Goal: Task Accomplishment & Management: Use online tool/utility

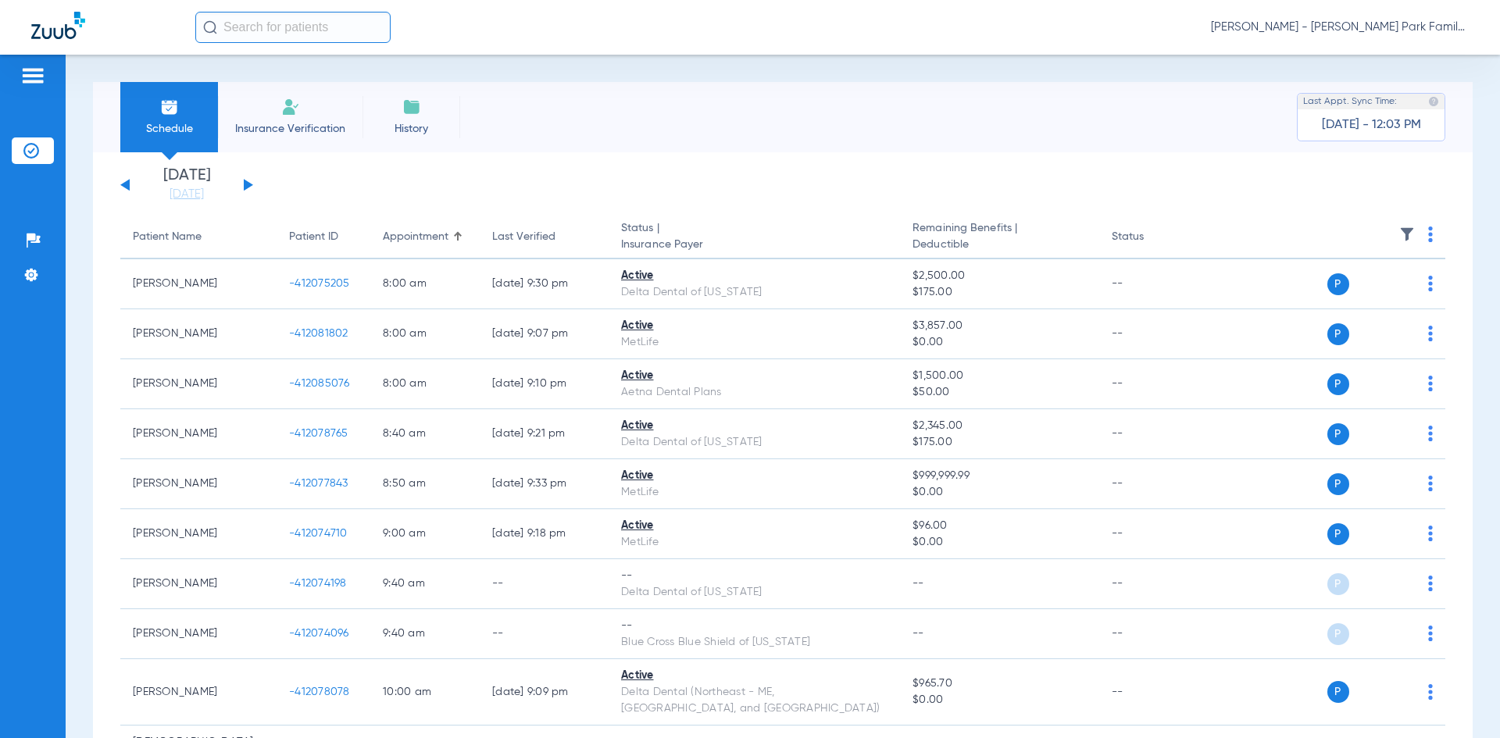
click at [245, 183] on button at bounding box center [248, 185] width 9 height 12
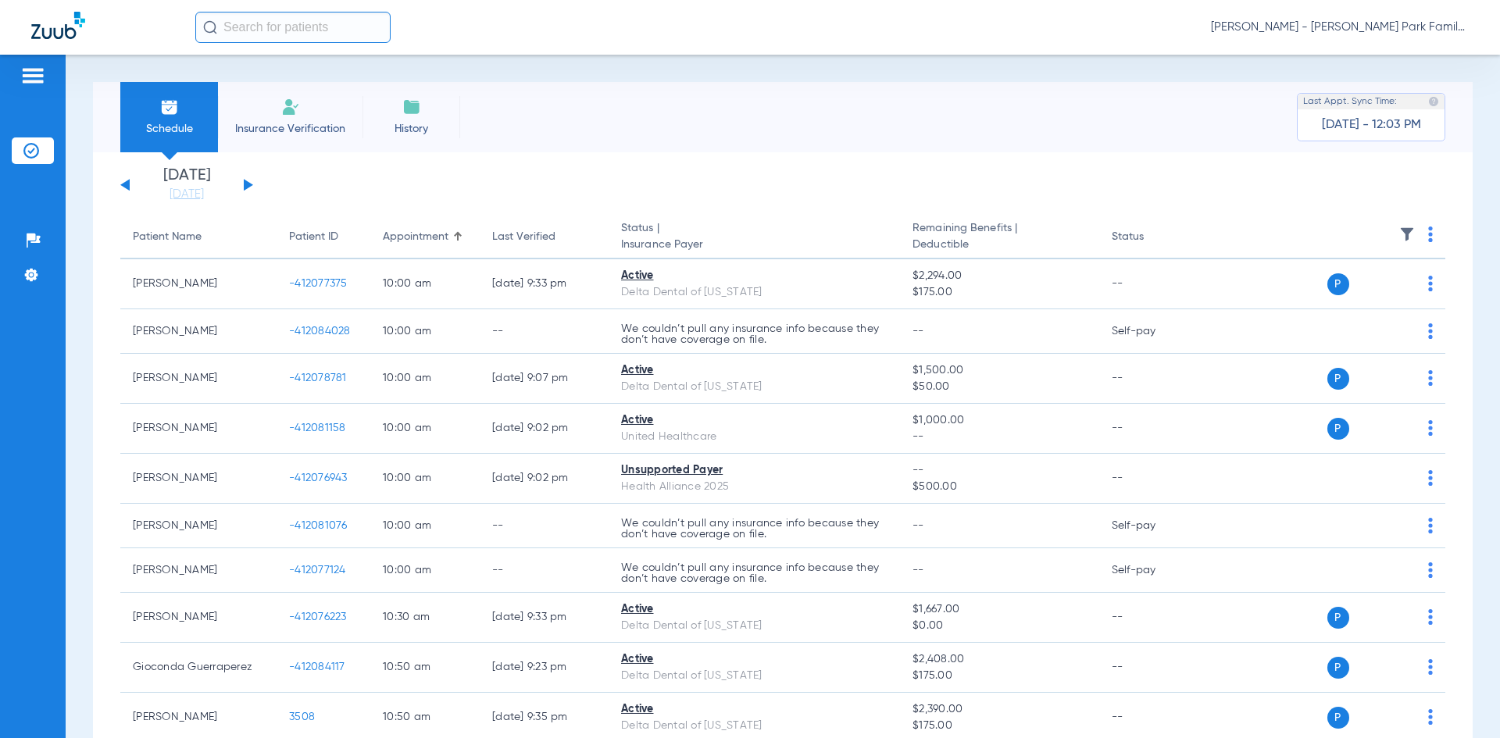
click at [245, 183] on button at bounding box center [248, 185] width 9 height 12
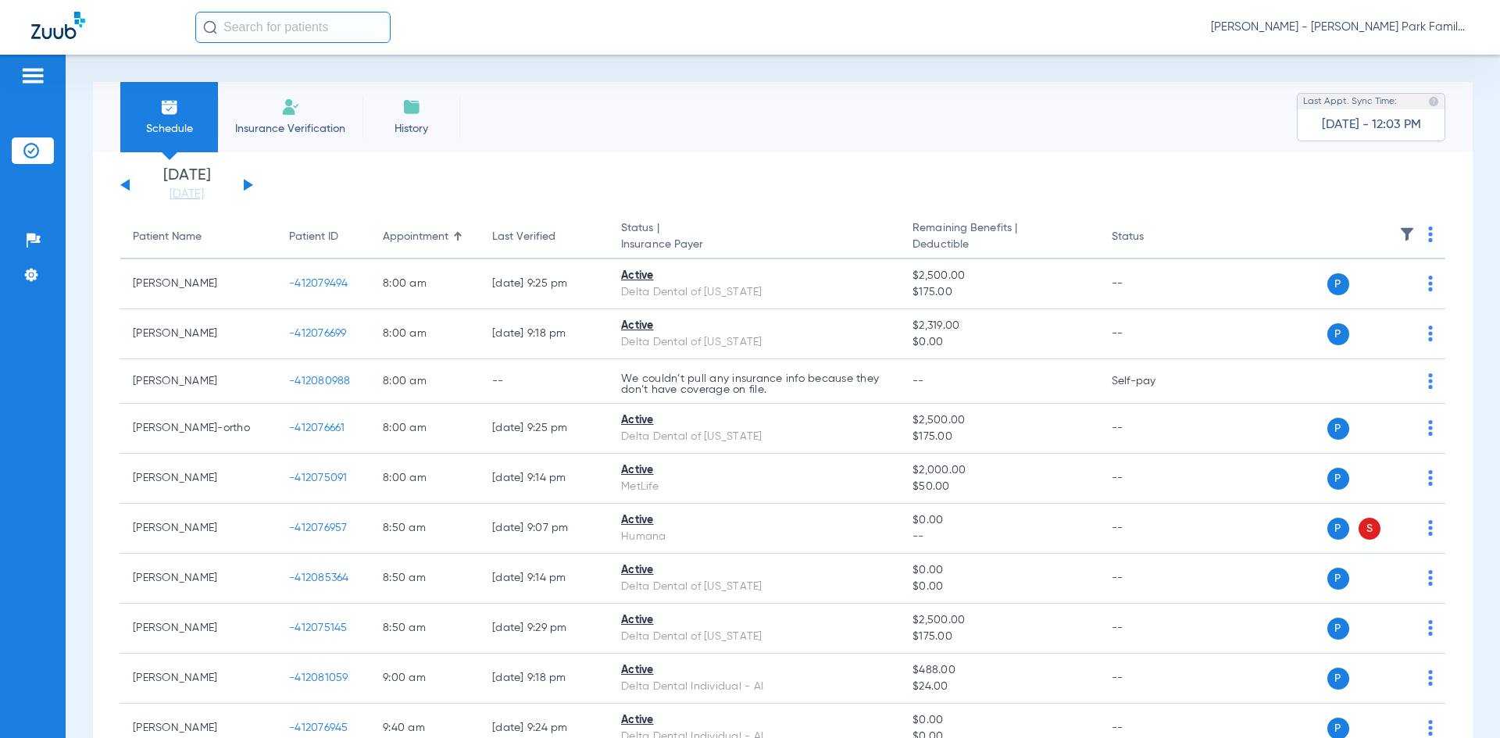
click at [1399, 234] on img at bounding box center [1407, 235] width 16 height 16
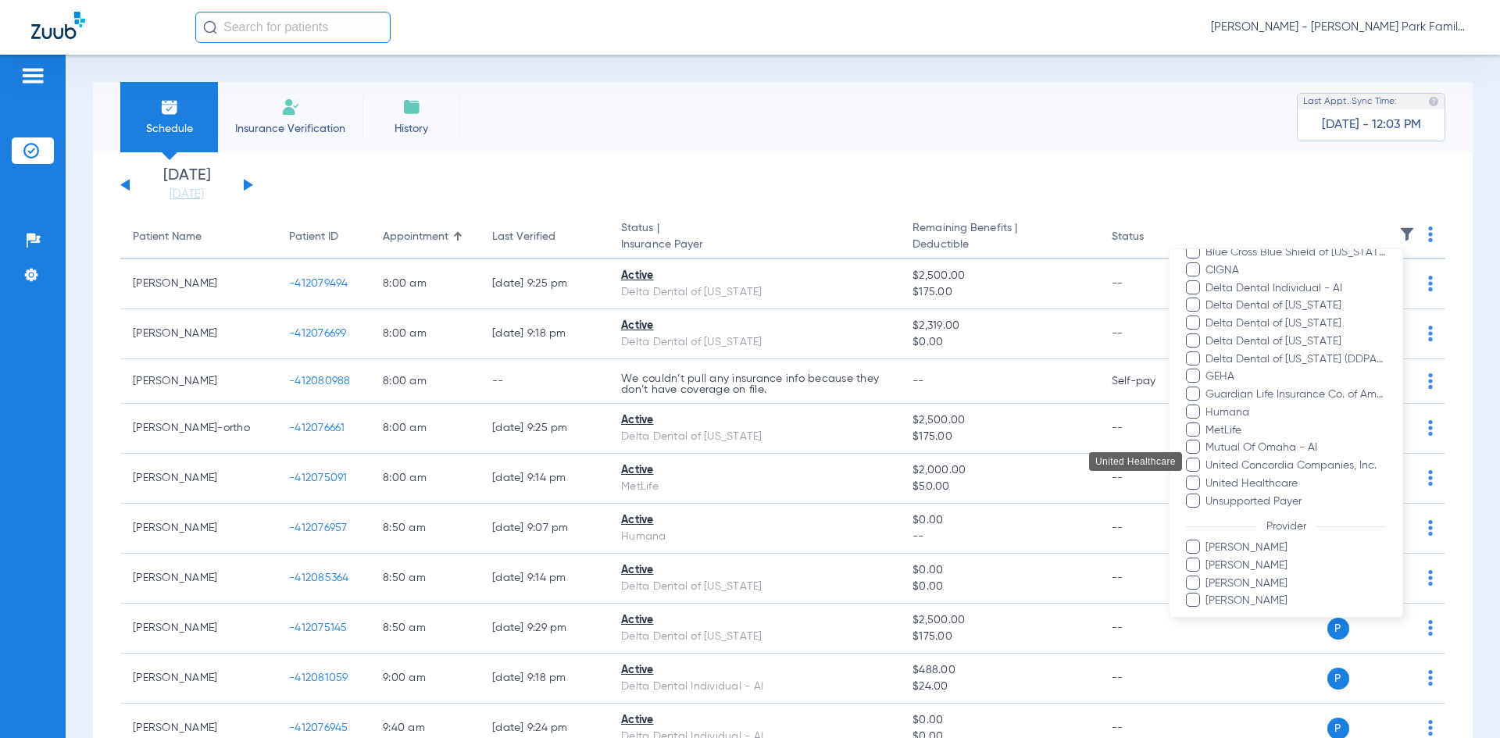
scroll to position [290, 0]
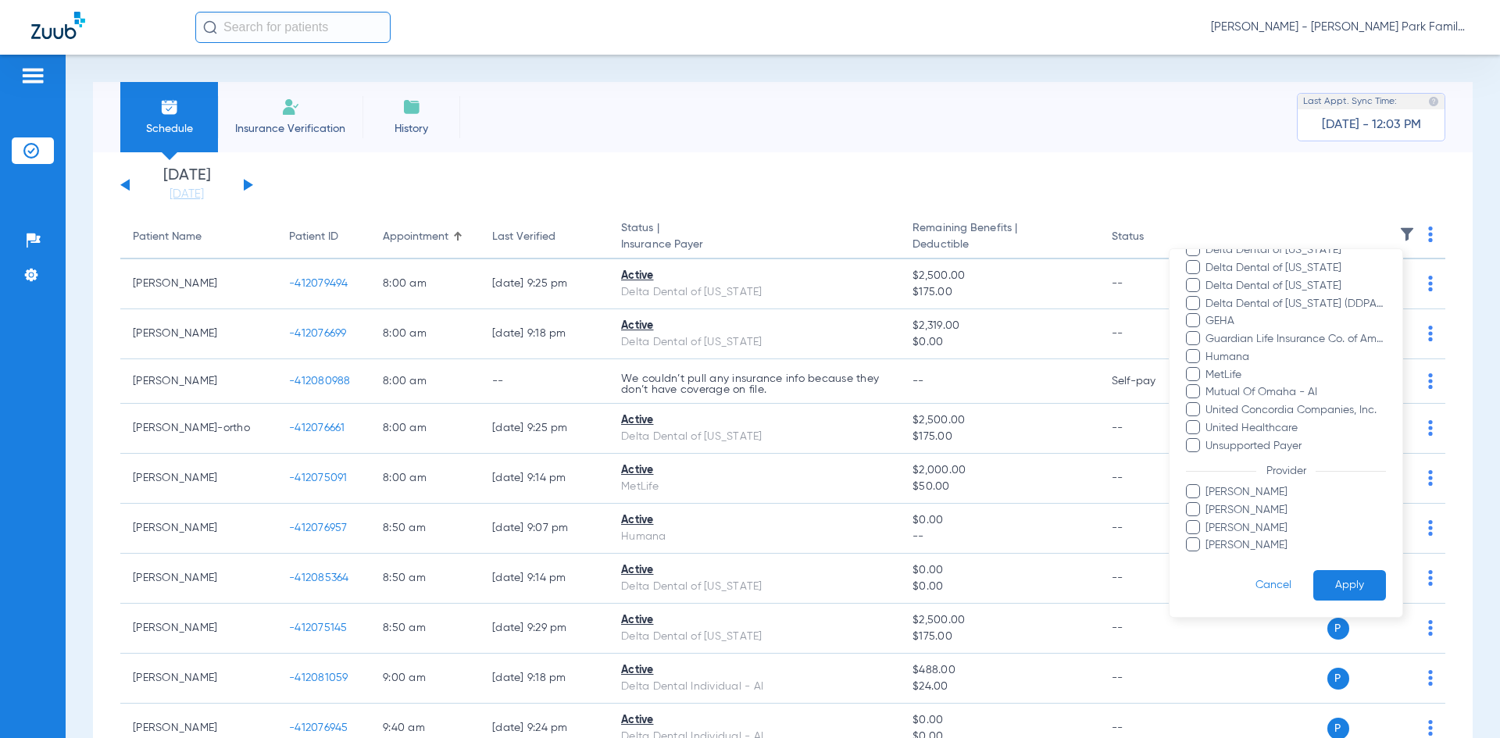
click at [1199, 541] on span at bounding box center [1193, 544] width 14 height 14
click at [1208, 556] on input "[PERSON_NAME]" at bounding box center [1208, 556] width 0 height 0
click at [1349, 575] on button "Apply" at bounding box center [1349, 585] width 73 height 30
